Goal: Task Accomplishment & Management: Use online tool/utility

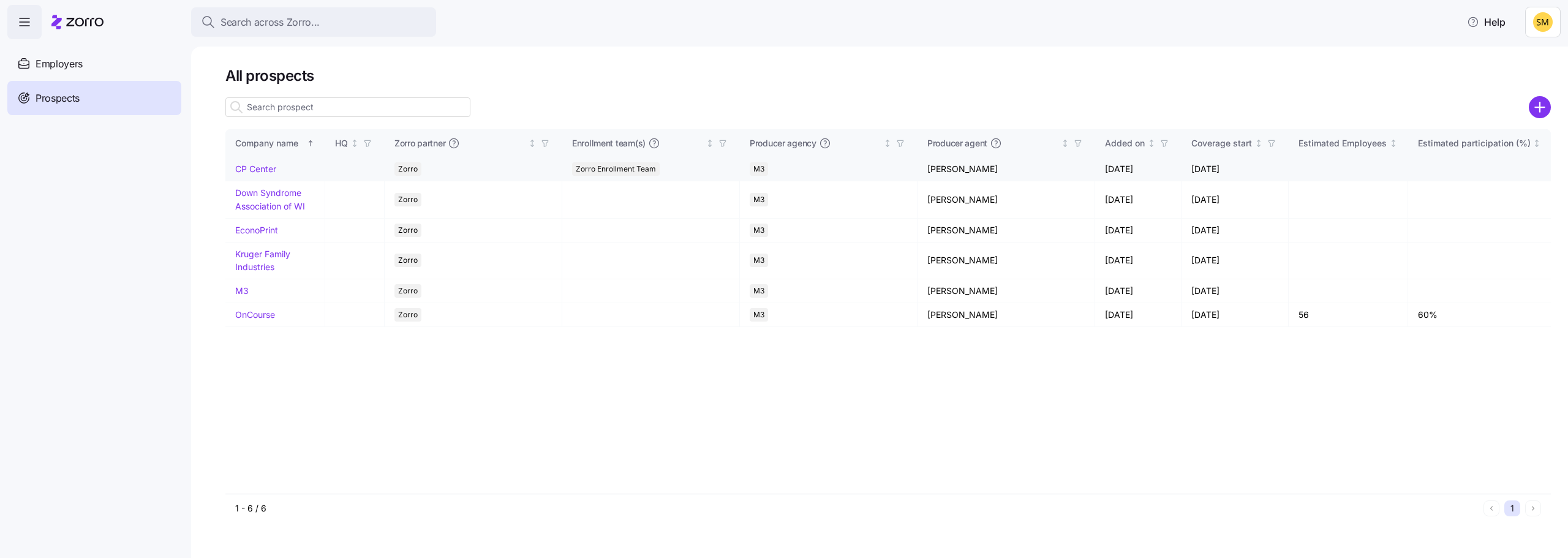
click at [248, 172] on link "CP Center" at bounding box center [255, 169] width 41 height 10
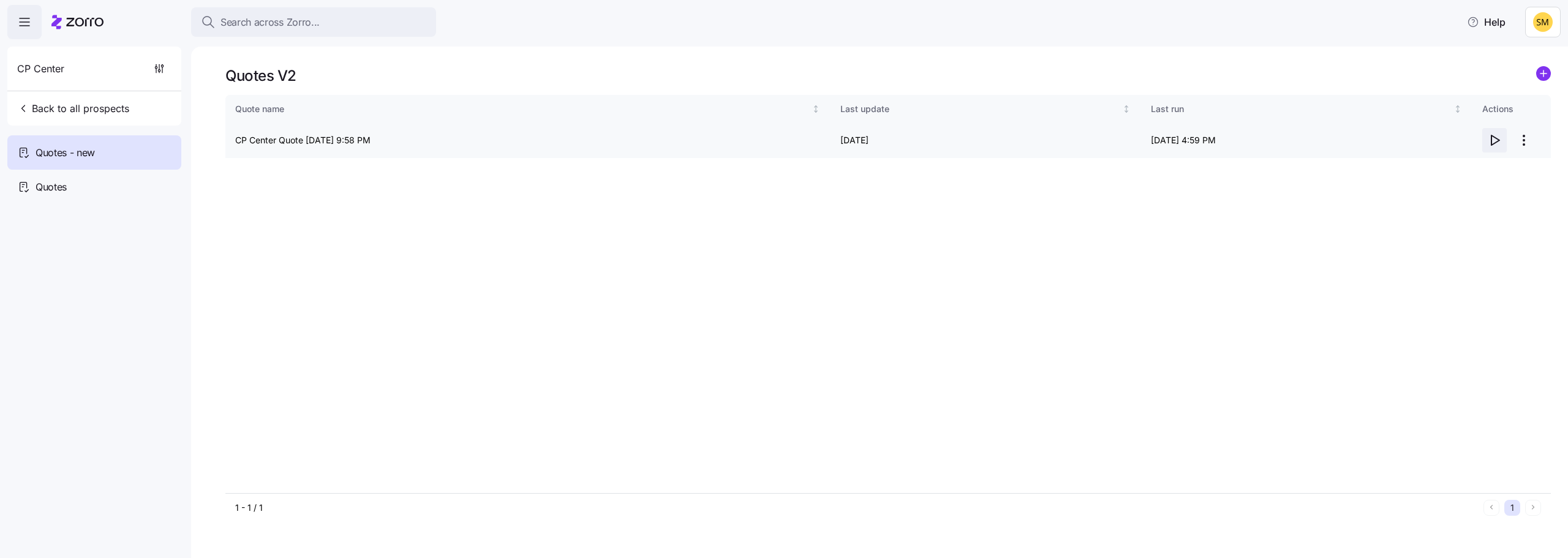
click at [1501, 147] on icon "button" at bounding box center [1494, 140] width 14 height 14
click at [50, 114] on span "Back to all prospects" at bounding box center [73, 108] width 112 height 14
